Goal: Contribute content: Contribute content

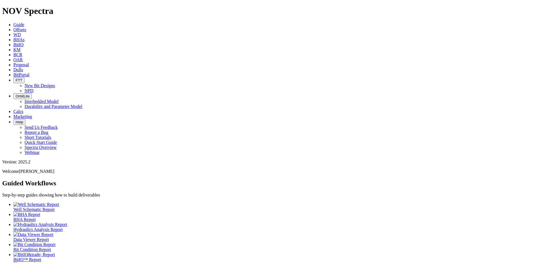
click at [23, 67] on span "Dulls" at bounding box center [18, 69] width 10 height 5
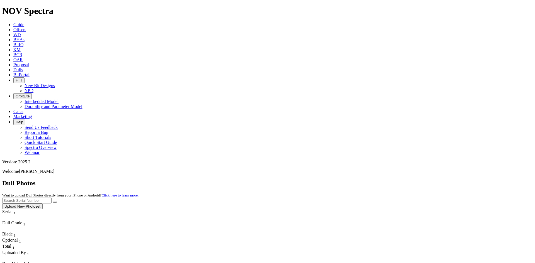
click at [52, 198] on input "text" at bounding box center [26, 201] width 49 height 6
paste input "A316478"
type input "A316478"
click at [57, 201] on button "submit" at bounding box center [55, 202] width 4 height 2
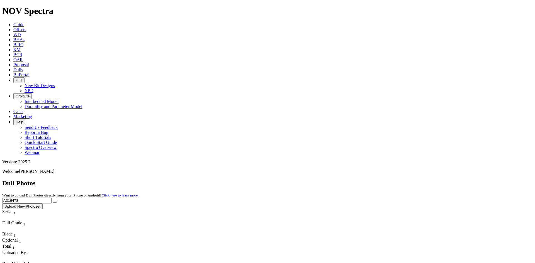
click at [43, 204] on button "Upload New Photoset" at bounding box center [22, 207] width 40 height 6
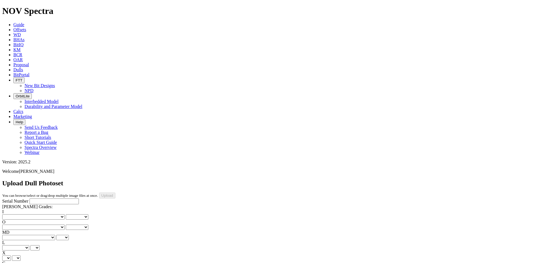
click at [30, 199] on input "Serial Number" at bounding box center [54, 202] width 49 height 6
paste input "A316478"
type input "A316478"
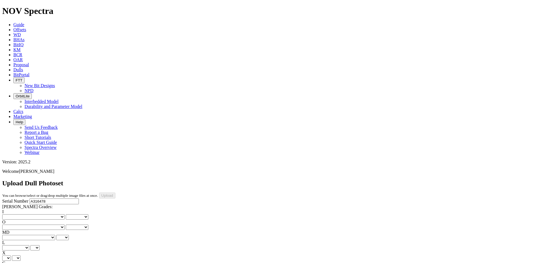
type input "8/10/25"
click at [19, 215] on select "No lost, worn or damaged cutters 0 1 2 3 4 5 6 7 8 No diamond table left on any…" at bounding box center [33, 217] width 62 height 5
select select "number:7"
click at [11, 215] on select "No lost, worn or damaged cutters 0 1 2 3 4 5 6 7 8 No diamond table left on any…" at bounding box center [33, 217] width 62 height 5
select select "number:7"
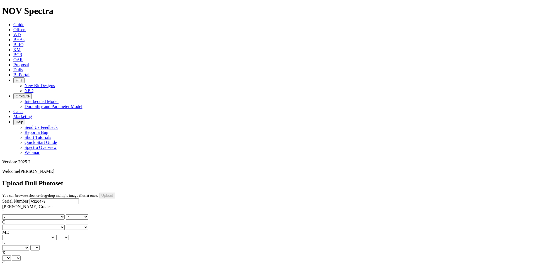
click at [50, 225] on select "No lost, worn or damaged cutters 0 1 2 3 4 5 6 7 8 No diamond table left on any…" at bounding box center [33, 227] width 62 height 5
select select "number:2"
click at [40, 225] on select "No lost, worn or damaged cutters 0 1 2 3 4 5 6 7 8 No diamond table left on any…" at bounding box center [33, 227] width 62 height 5
select select "number:2"
click at [18, 235] on select "BF - Bond Failure BT - Broken Teeth/Cutters BU - Balled Up Bit CR - Cored CT - …" at bounding box center [28, 237] width 53 height 5
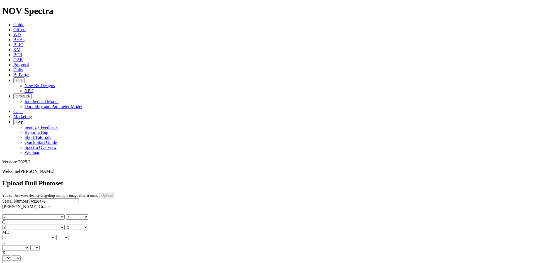
select select "string:CR"
click at [11, 235] on select "BF - Bond Failure BT - Broken Teeth/Cutters BU - Balled Up Bit CR - Cored CT - …" at bounding box center [28, 237] width 53 height 5
select select "string:CR"
click at [29, 246] on select "A - All C - Cone G - Gauge N - Nose S - Shoulder T - Taper" at bounding box center [15, 248] width 27 height 5
select select "string:C"
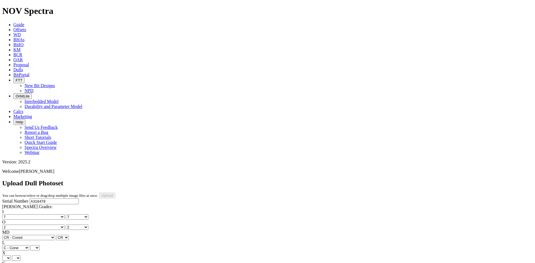
click at [29, 246] on select "A - All C - Cone G - Gauge N - Nose S - Shoulder T - Taper" at bounding box center [15, 248] width 27 height 5
select select "string:C"
click at [11, 256] on select "X" at bounding box center [6, 258] width 9 height 5
select select "string:X"
click at [11, 256] on select "X" at bounding box center [6, 258] width 9 height 5
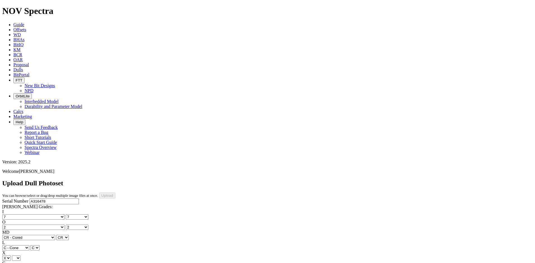
select select "string:X"
select select "string:I"
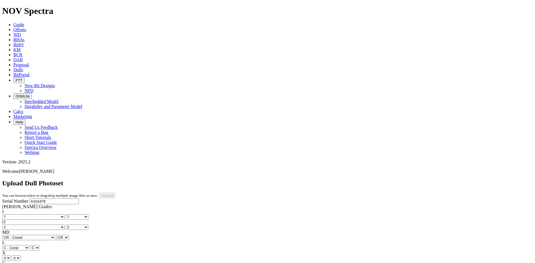
select select "string:BT"
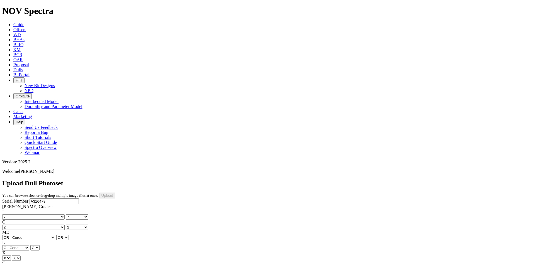
select select "string:_"
click at [115, 193] on input "Upload" at bounding box center [107, 196] width 16 height 6
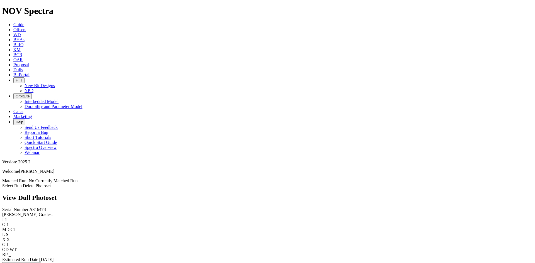
click at [22, 184] on link "Select Run" at bounding box center [12, 186] width 20 height 5
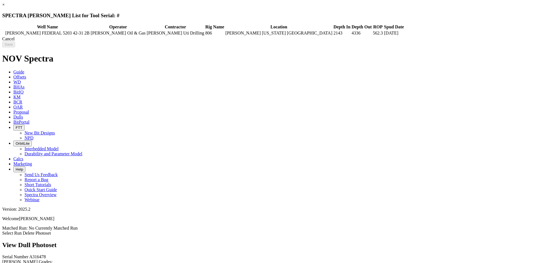
click at [424, 42] on div "Cancel" at bounding box center [267, 39] width 531 height 5
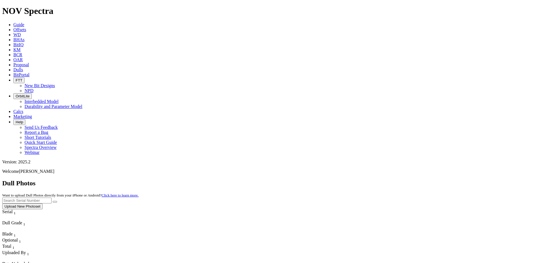
click at [43, 204] on button "Upload New Photoset" at bounding box center [22, 207] width 40 height 6
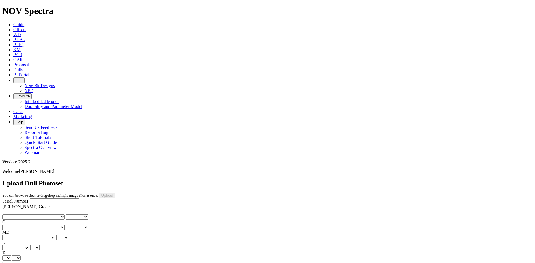
type input "8/4/25"
click at [46, 199] on input "Serial Number" at bounding box center [54, 202] width 49 height 6
paste input "A316478"
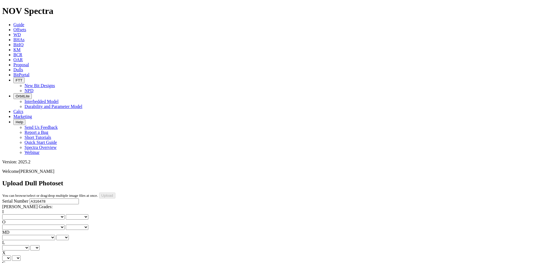
type input "A316478"
click at [17, 215] on select "No lost, worn or damaged cutters 0 1 2 3 4 5 6 7 8 No diamond table left on any…" at bounding box center [33, 217] width 62 height 5
select select "number:1"
click at [11, 215] on select "No lost, worn or damaged cutters 0 1 2 3 4 5 6 7 8 No diamond table left on any…" at bounding box center [33, 217] width 62 height 5
select select "number:1"
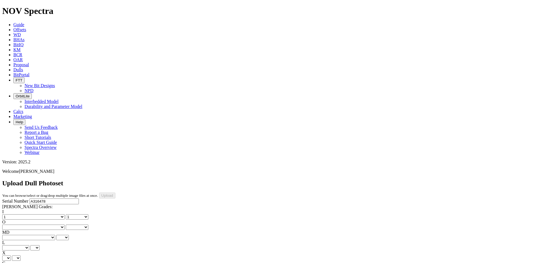
click at [50, 225] on select "No lost, worn or damaged cutters 0 1 2 3 4 5 6 7 8 No diamond table left on any…" at bounding box center [33, 227] width 62 height 5
select select "number:2"
click at [40, 225] on select "No lost, worn or damaged cutters 0 1 2 3 4 5 6 7 8 No diamond table left on any…" at bounding box center [33, 227] width 62 height 5
select select "number:2"
click at [19, 235] on select "BF - Bond Failure BT - Broken Teeth/Cutters BU - Balled Up Bit CR - Cored CT - …" at bounding box center [28, 237] width 53 height 5
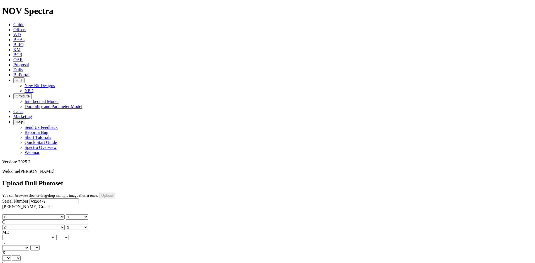
select select "string:WT"
click at [11, 235] on select "BF - Bond Failure BT - Broken Teeth/Cutters BU - Balled Up Bit CR - Cored CT - …" at bounding box center [28, 237] width 53 height 5
select select "string:WT"
click at [29, 246] on select "A - All C - Cone G - Gauge N - Nose S - Shoulder T - Taper" at bounding box center [15, 248] width 27 height 5
select select "string:S"
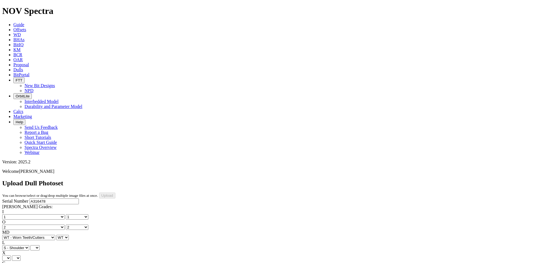
click at [29, 246] on select "A - All C - Cone G - Gauge N - Nose S - Shoulder T - Taper" at bounding box center [15, 248] width 27 height 5
select select "string:S"
click at [11, 256] on select "X" at bounding box center [6, 258] width 9 height 5
select select "string:X"
click at [11, 256] on select "X" at bounding box center [6, 258] width 9 height 5
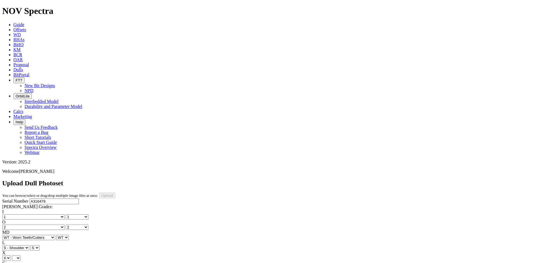
select select "string:X"
select select "string:I"
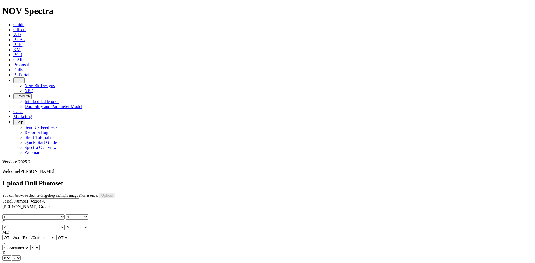
select select "string:CT"
drag, startPoint x: 45, startPoint y: 151, endPoint x: 46, endPoint y: 146, distance: 5.1
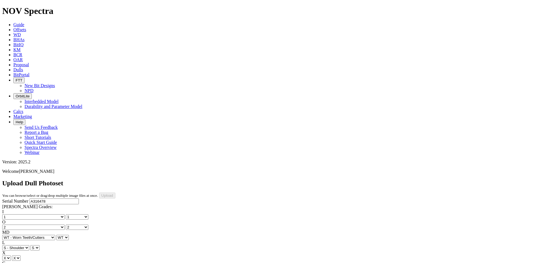
select select "string:_"
click at [115, 193] on input "Upload" at bounding box center [107, 196] width 16 height 6
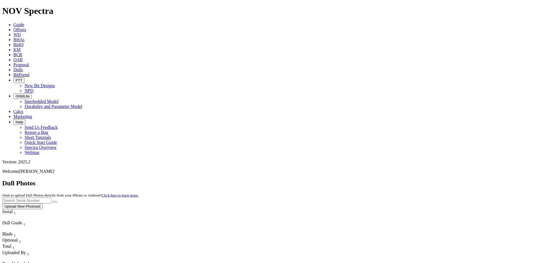
click at [43, 204] on button "Upload New Photoset" at bounding box center [22, 207] width 40 height 6
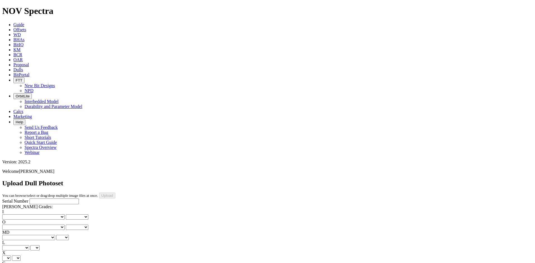
click at [19, 215] on select "No lost, worn or damaged cutters 0 1 2 3 4 5 6 7 8 No diamond table left on any…" at bounding box center [33, 217] width 62 height 5
select select "number:2"
click at [11, 215] on select "No lost, worn or damaged cutters 0 1 2 3 4 5 6 7 8 No diamond table left on any…" at bounding box center [33, 217] width 62 height 5
select select "number:2"
click at [47, 225] on select "No lost, worn or damaged cutters 0 1 2 3 4 5 6 7 8 No diamond table left on any…" at bounding box center [33, 227] width 62 height 5
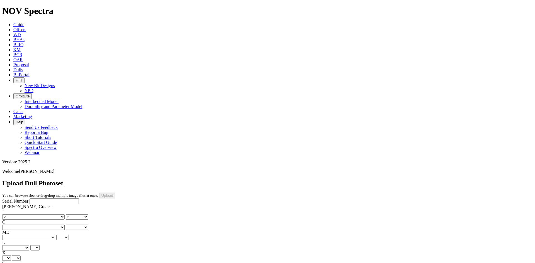
select select "number:3"
click at [40, 225] on select "No lost, worn or damaged cutters 0 1 2 3 4 5 6 7 8 No diamond table left on any…" at bounding box center [33, 227] width 62 height 5
select select "number:3"
click at [20, 235] on select "BF - Bond Failure BT - Broken Teeth/Cutters BU - Balled Up Bit CR - Cored CT - …" at bounding box center [28, 237] width 53 height 5
select select "string:BT"
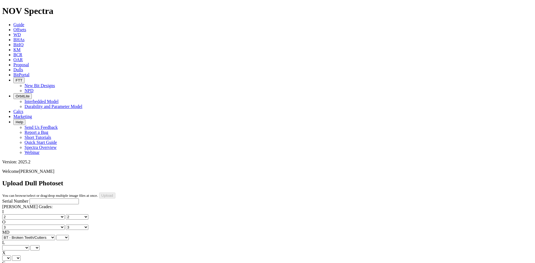
click at [11, 235] on select "BF - Bond Failure BT - Broken Teeth/Cutters BU - Balled Up Bit CR - Cored CT - …" at bounding box center [28, 237] width 53 height 5
select select "string:BT"
click at [29, 246] on select "A - All C - Cone G - Gauge N - Nose S - Shoulder T - Taper" at bounding box center [15, 248] width 27 height 5
select select "string:S"
click at [29, 246] on select "A - All C - Cone G - Gauge N - Nose S - Shoulder T - Taper" at bounding box center [15, 248] width 27 height 5
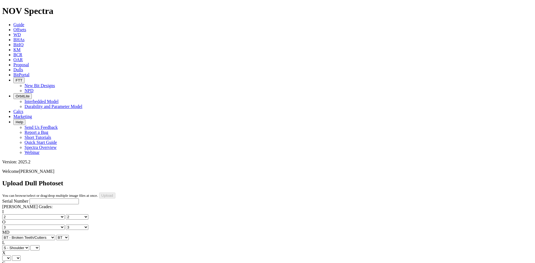
select select "string:S"
click at [11, 256] on select "X" at bounding box center [6, 258] width 9 height 5
select select "string:X"
click at [11, 256] on select "X" at bounding box center [6, 258] width 9 height 5
select select "string:X"
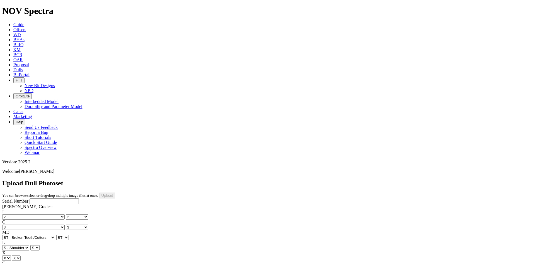
select select "string:I"
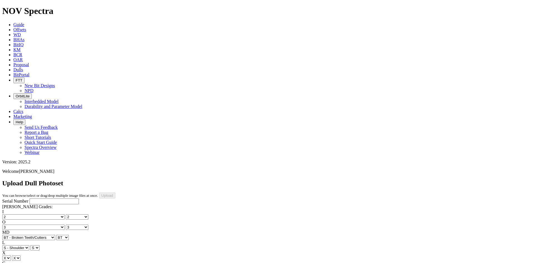
select select "string:WT"
select select "string:_"
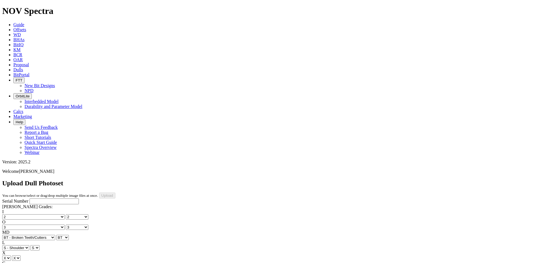
select select "string:_"
click at [49, 199] on input "Serial Number" at bounding box center [54, 202] width 49 height 6
paste input "A310992"
type input "A310992"
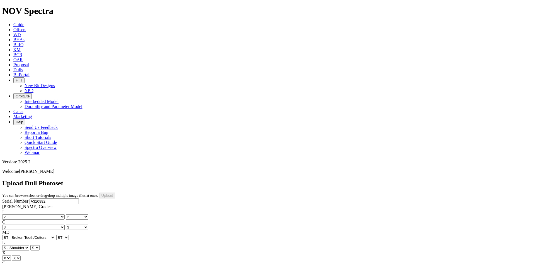
type input "8/12/25"
click at [115, 193] on input "Upload" at bounding box center [107, 196] width 16 height 6
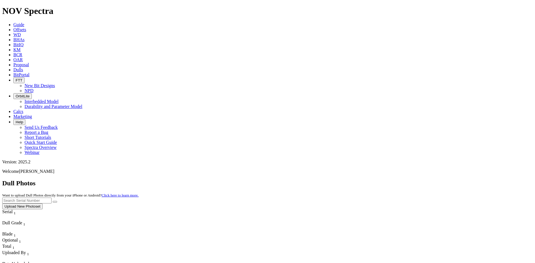
click at [43, 204] on button "Upload New Photoset" at bounding box center [22, 207] width 40 height 6
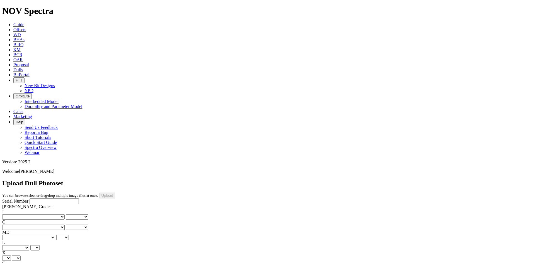
click at [46, 199] on input "Serial Number" at bounding box center [54, 202] width 49 height 6
paste input "A320201"
type input "A320201"
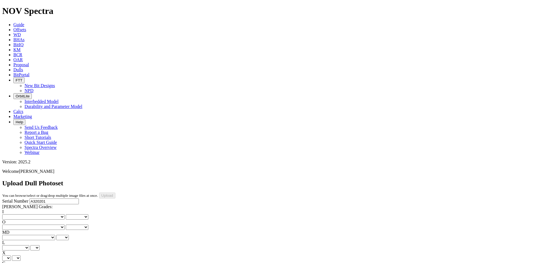
type input "8/8/25"
click at [22, 215] on select "No lost, worn or damaged cutters 0 1 2 3 4 5 6 7 8 No diamond table left on any…" at bounding box center [33, 217] width 62 height 5
select select "number:1"
click at [11, 215] on select "No lost, worn or damaged cutters 0 1 2 3 4 5 6 7 8 No diamond table left on any…" at bounding box center [33, 217] width 62 height 5
select select "number:1"
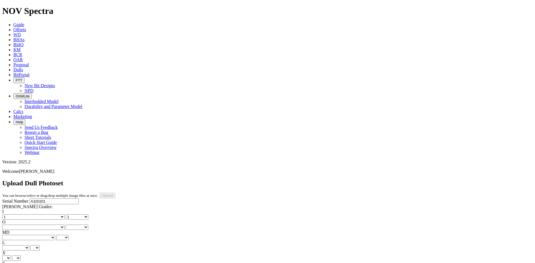
click at [48, 225] on select "No lost, worn or damaged cutters 0 1 2 3 4 5 6 7 8 No diamond table left on any…" at bounding box center [33, 227] width 62 height 5
select select "number:1"
click at [40, 225] on select "No lost, worn or damaged cutters 0 1 2 3 4 5 6 7 8 No diamond table left on any…" at bounding box center [33, 227] width 62 height 5
select select "number:1"
click at [9, 199] on div "Serial Number A320201 RH Dull Grades: I No lost, worn or damaged cutters 0 1 2 …" at bounding box center [267, 251] width 531 height 104
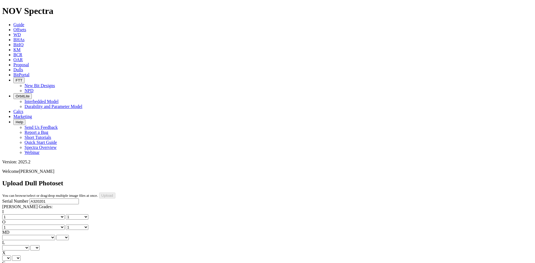
click at [17, 235] on select "BF - Bond Failure BT - Broken Teeth/Cutters BU - Balled Up Bit CR - Cored CT - …" at bounding box center [28, 237] width 53 height 5
select select "string:WT"
click at [11, 235] on select "BF - Bond Failure BT - Broken Teeth/Cutters BU - Balled Up Bit CR - Cored CT - …" at bounding box center [28, 237] width 53 height 5
select select "string:WT"
click at [29, 246] on select "A - All C - Cone G - Gauge N - Nose S - Shoulder T - Taper" at bounding box center [15, 248] width 27 height 5
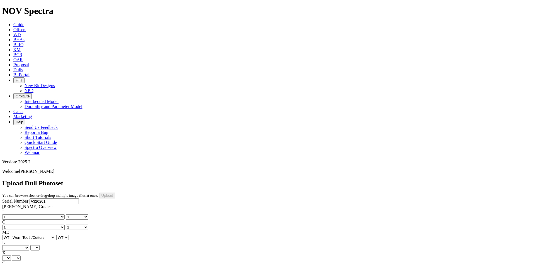
select select "string:S"
click at [29, 246] on select "A - All C - Cone G - Gauge N - Nose S - Shoulder T - Taper" at bounding box center [15, 248] width 27 height 5
select select "string:S"
click at [11, 256] on select "X" at bounding box center [6, 258] width 9 height 5
select select "string:X"
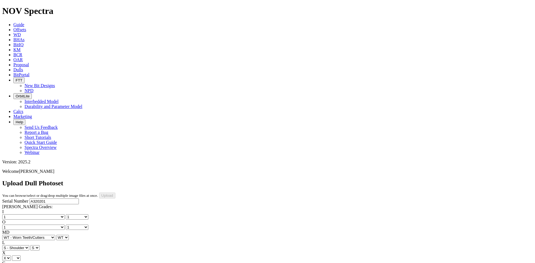
click at [11, 256] on select "X" at bounding box center [6, 258] width 9 height 5
select select "string:X"
select select "string:I"
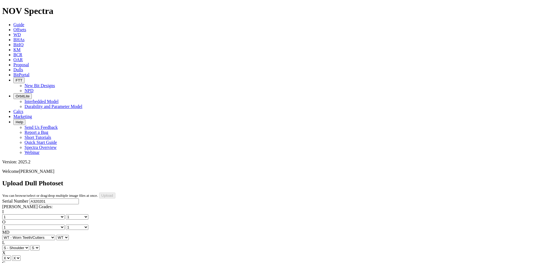
select select "string:I"
select select "string:NO"
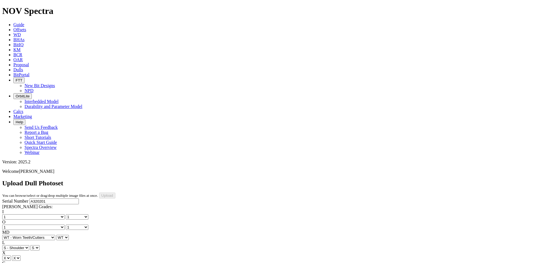
drag, startPoint x: 44, startPoint y: 152, endPoint x: 45, endPoint y: 148, distance: 4.0
select select "string:_"
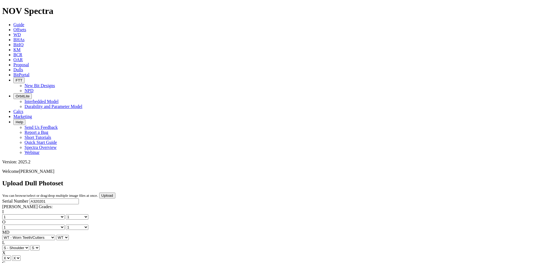
click at [115, 193] on input "Upload" at bounding box center [107, 196] width 16 height 6
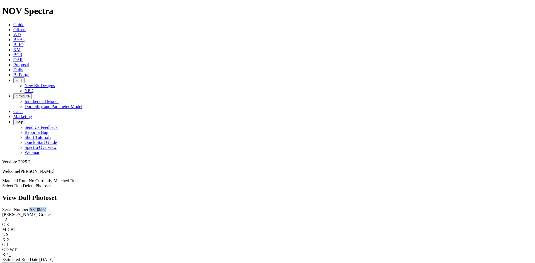
drag, startPoint x: 30, startPoint y: 49, endPoint x: 10, endPoint y: 50, distance: 19.8
click at [10, 207] on div "Serial Number A310992" at bounding box center [267, 209] width 531 height 5
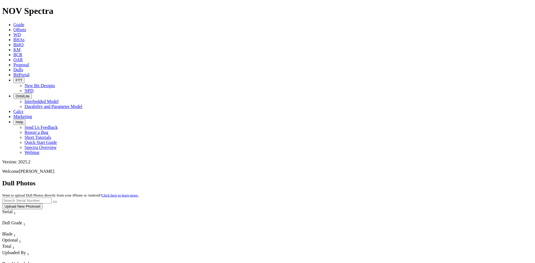
click at [43, 204] on button "Upload New Photoset" at bounding box center [22, 207] width 40 height 6
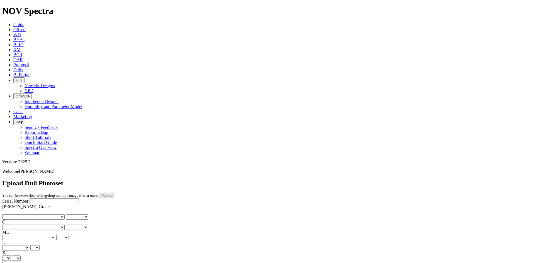
click at [30, 199] on input "Serial Number" at bounding box center [54, 202] width 49 height 6
paste input "A318826"
type input "A318826"
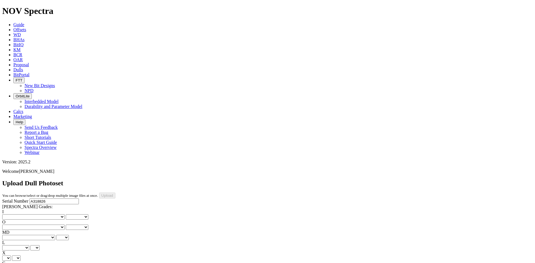
type input "[DATE]"
click at [23, 215] on select "No lost, worn or damaged cutters 0 1 2 3 4 5 6 7 8 No diamond table left on any…" at bounding box center [33, 217] width 62 height 5
select select "number:1"
click at [11, 215] on select "No lost, worn or damaged cutters 0 1 2 3 4 5 6 7 8 No diamond table left on any…" at bounding box center [33, 217] width 62 height 5
select select "number:1"
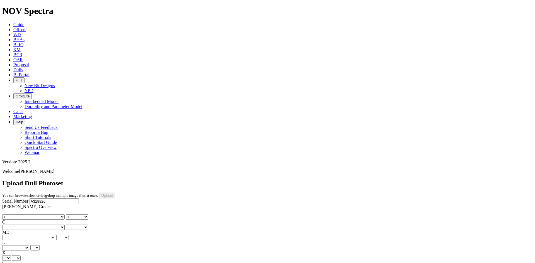
click at [47, 225] on select "No lost, worn or damaged cutters 0 1 2 3 4 5 6 7 8 No diamond table left on any…" at bounding box center [33, 227] width 62 height 5
select select "number:1"
click at [40, 225] on select "No lost, worn or damaged cutters 0 1 2 3 4 5 6 7 8 No diamond table left on any…" at bounding box center [33, 227] width 62 height 5
select select "number:1"
click at [22, 235] on select "BF - Bond Failure BT - Broken Teeth/Cutters BU - Balled Up Bit CR - Cored CT - …" at bounding box center [28, 237] width 53 height 5
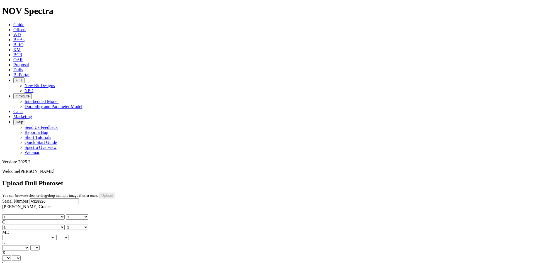
select select "string:WT"
click at [11, 235] on select "BF - Bond Failure BT - Broken Teeth/Cutters BU - Balled Up Bit CR - Cored CT - …" at bounding box center [28, 237] width 53 height 5
select select "string:WT"
click at [29, 246] on select "A - All C - Cone G - Gauge N - Nose S - Shoulder T - Taper" at bounding box center [15, 248] width 27 height 5
select select "string:S"
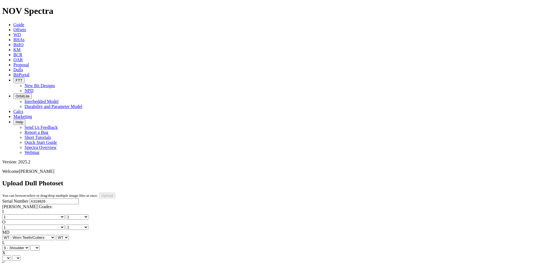
click at [29, 246] on select "A - All C - Cone G - Gauge N - Nose S - Shoulder T - Taper" at bounding box center [15, 248] width 27 height 5
select select "string:S"
select select "string:NO"
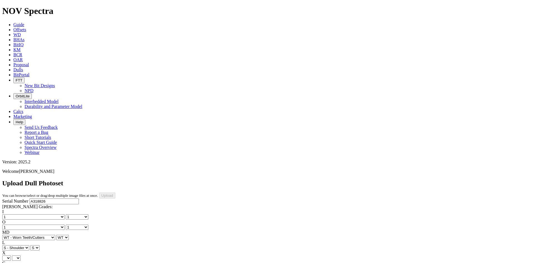
select select "string:NO"
click at [11, 256] on select "X" at bounding box center [6, 258] width 9 height 5
select select "string:X"
click at [11, 256] on select "X" at bounding box center [6, 258] width 9 height 5
select select "string:X"
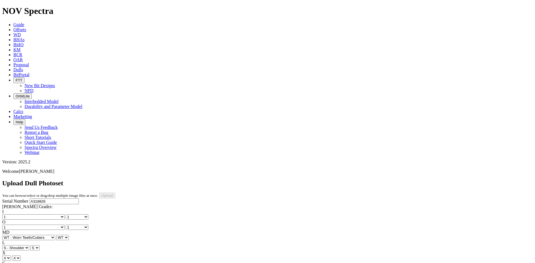
select select "string:I"
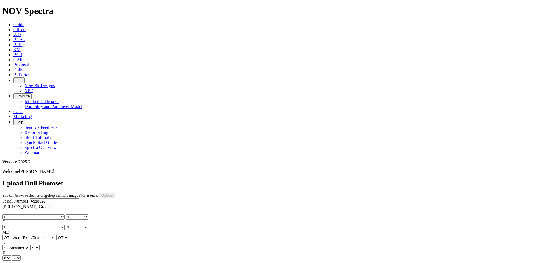
select select "string:_"
click at [115, 193] on input "Upload" at bounding box center [107, 196] width 16 height 6
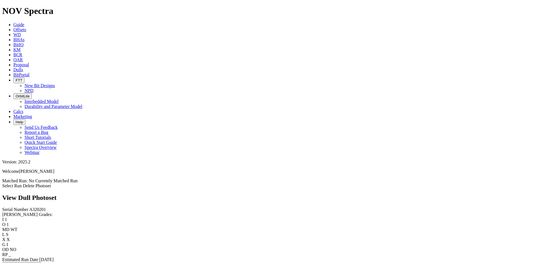
click at [22, 184] on link "Select Run" at bounding box center [12, 186] width 20 height 5
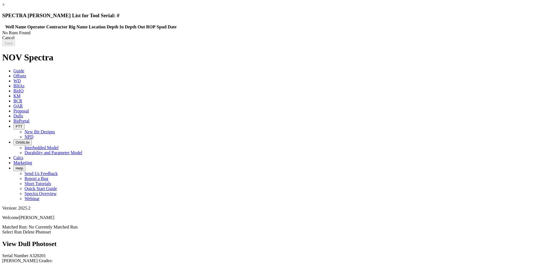
click at [423, 40] on div "Cancel" at bounding box center [267, 37] width 531 height 5
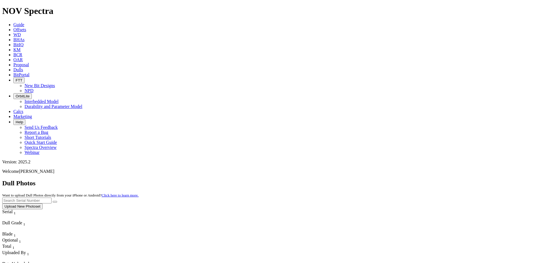
click at [43, 204] on button "Upload New Photoset" at bounding box center [22, 207] width 40 height 6
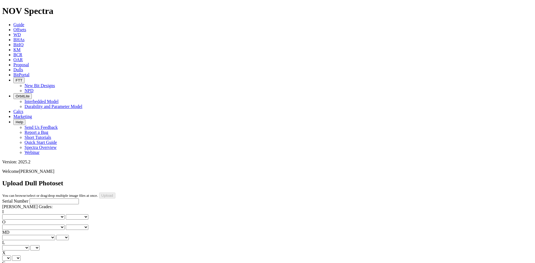
click at [34, 199] on input "Serial Number" at bounding box center [54, 202] width 49 height 6
paste input "A320642"
type input "A320642"
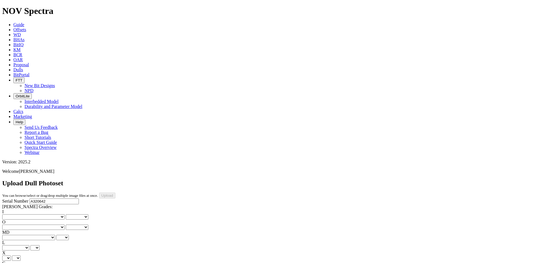
type input "8/10/25"
click at [22, 215] on select "No lost, worn or damaged cutters 0 1 2 3 4 5 6 7 8 No diamond table left on any…" at bounding box center [33, 217] width 62 height 5
select select "number:5"
click at [11, 215] on select "No lost, worn or damaged cutters 0 1 2 3 4 5 6 7 8 No diamond table left on any…" at bounding box center [33, 217] width 62 height 5
select select "number:5"
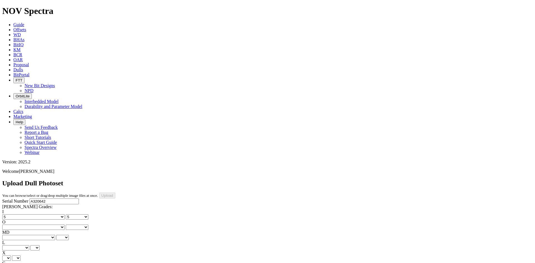
click at [48, 225] on select "No lost, worn or damaged cutters 0 1 2 3 4 5 6 7 8 No diamond table left on any…" at bounding box center [33, 227] width 62 height 5
select select "number:2"
click at [40, 225] on select "No lost, worn or damaged cutters 0 1 2 3 4 5 6 7 8 No diamond table left on any…" at bounding box center [33, 227] width 62 height 5
select select "number:2"
click at [20, 235] on select "BF - Bond Failure BT - Broken Teeth/Cutters BU - Balled Up Bit CR - Cored CT - …" at bounding box center [28, 237] width 53 height 5
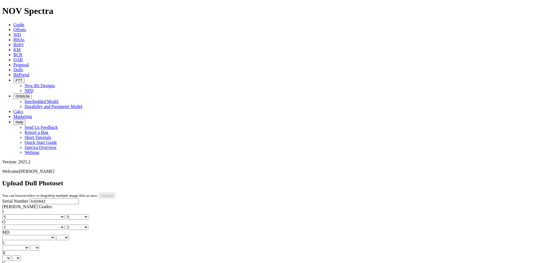
select select "string:BT"
click at [11, 235] on select "BF - Bond Failure BT - Broken Teeth/Cutters BU - Balled Up Bit CR - Cored CT - …" at bounding box center [28, 237] width 53 height 5
select select "string:BT"
click at [29, 246] on select "A - All C - Cone G - Gauge N - Nose S - Shoulder T - Taper" at bounding box center [15, 248] width 27 height 5
select select "string:C"
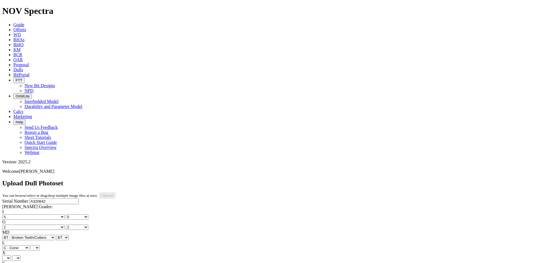
click at [29, 246] on select "A - All C - Cone G - Gauge N - Nose S - Shoulder T - Taper" at bounding box center [15, 248] width 27 height 5
select select "string:C"
click at [11, 256] on select "X" at bounding box center [6, 258] width 9 height 5
select select "string:X"
click at [11, 256] on select "X" at bounding box center [6, 258] width 9 height 5
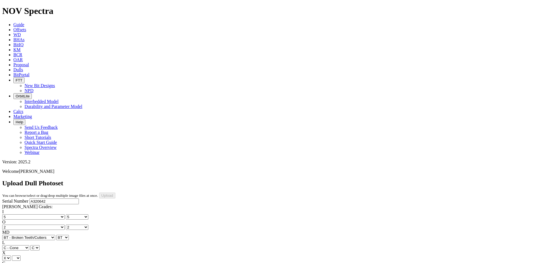
select select "string:X"
select select "string:I"
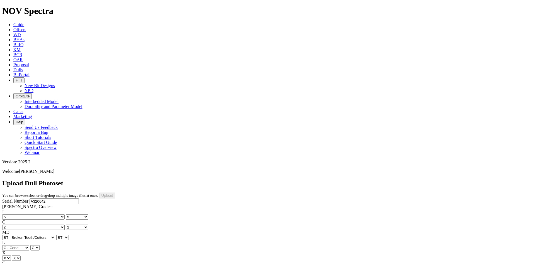
select select "string:CT"
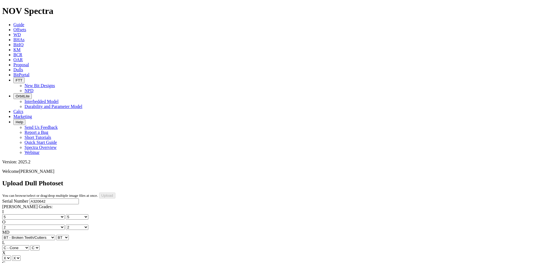
select select "string:_"
click at [115, 193] on input "Upload" at bounding box center [107, 196] width 16 height 6
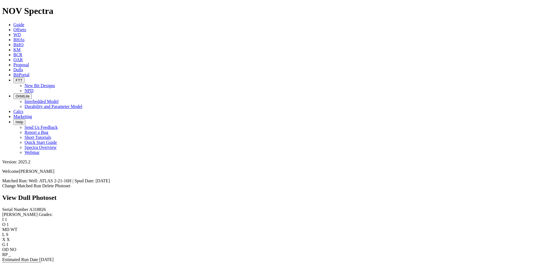
click at [41, 184] on link "Change Matched Run" at bounding box center [21, 186] width 39 height 5
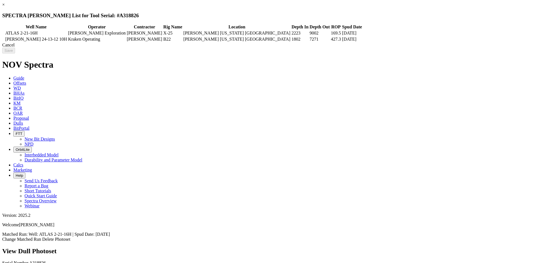
click at [427, 48] on div "Cancel" at bounding box center [267, 45] width 531 height 5
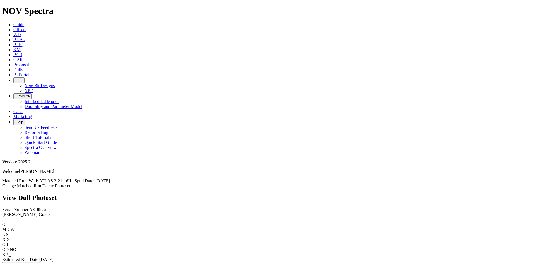
click at [29, 207] on span "A318826" at bounding box center [37, 209] width 17 height 5
copy span "A318826"
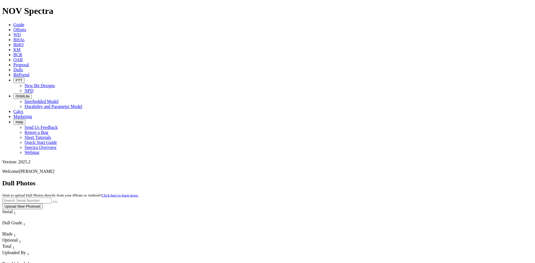
click at [52, 198] on input "text" at bounding box center [26, 201] width 49 height 6
paste input "A315574"
type input "A315574"
click at [57, 201] on button "submit" at bounding box center [55, 202] width 4 height 2
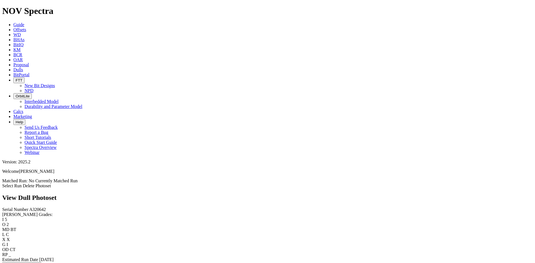
click at [22, 184] on link "Select Run" at bounding box center [12, 186] width 20 height 5
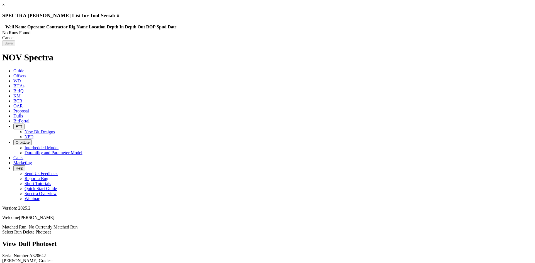
click at [5, 7] on link "×" at bounding box center [3, 4] width 3 height 5
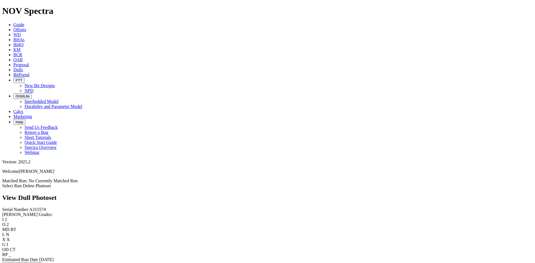
click at [22, 184] on link "Select Run" at bounding box center [12, 186] width 20 height 5
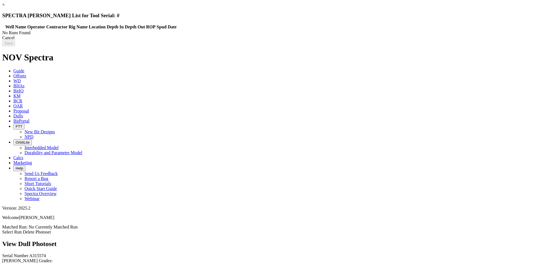
click at [420, 40] on div "Cancel" at bounding box center [267, 37] width 531 height 5
